Goal: Check status

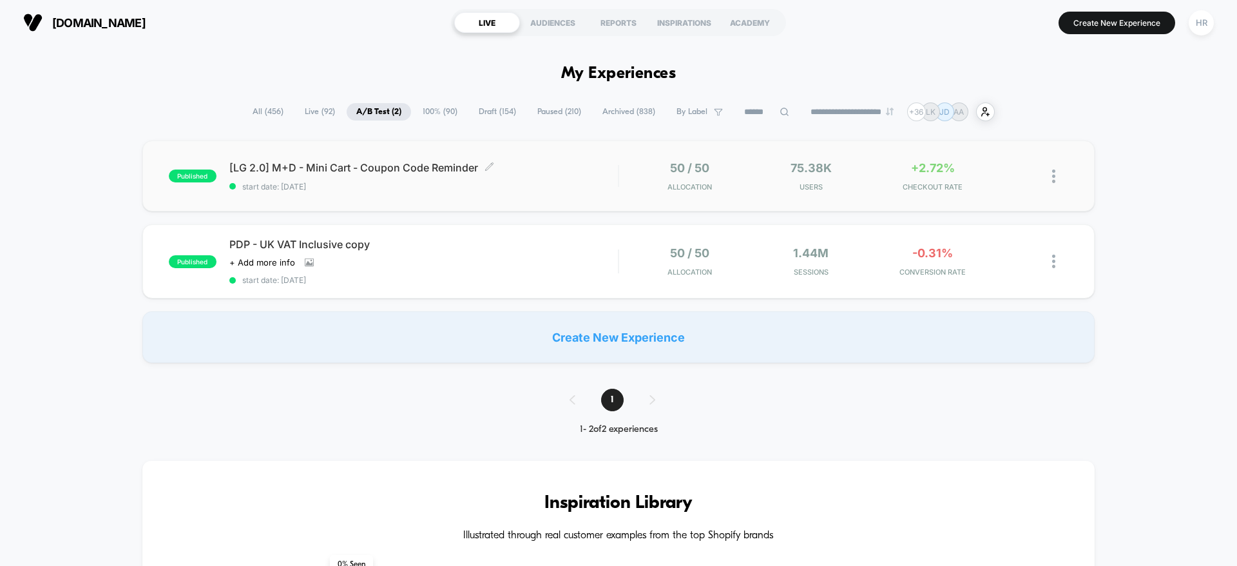
click at [579, 162] on span "[LG 2.0] M+D - Mini Cart - Coupon Code Reminder Click to edit experience details" at bounding box center [423, 167] width 388 height 13
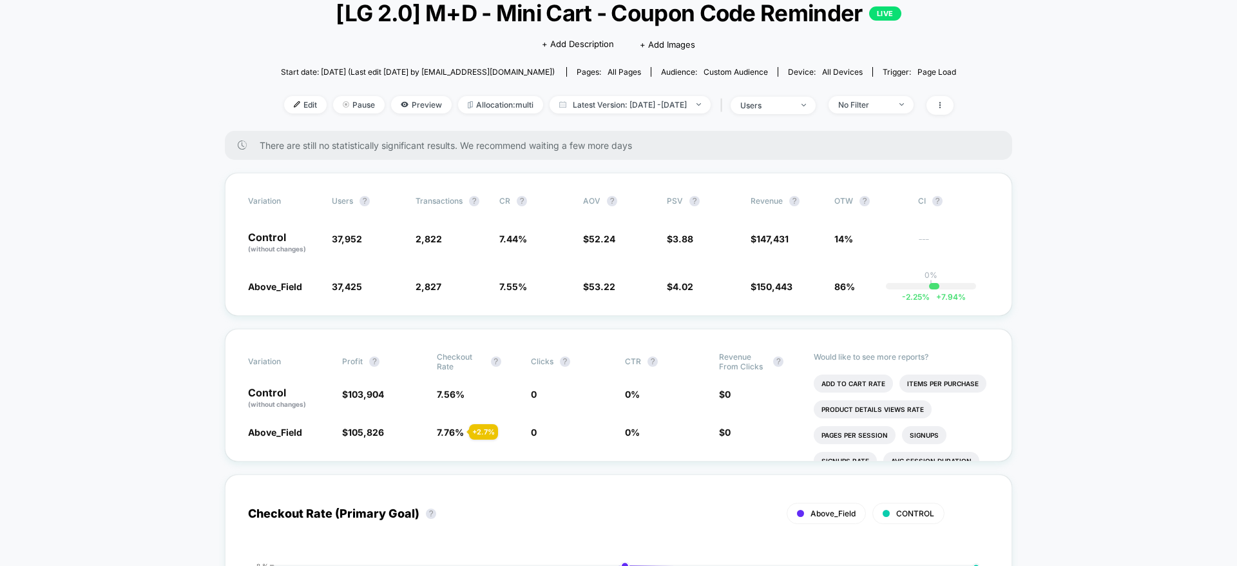
scroll to position [89, 0]
